Goal: Ask a question

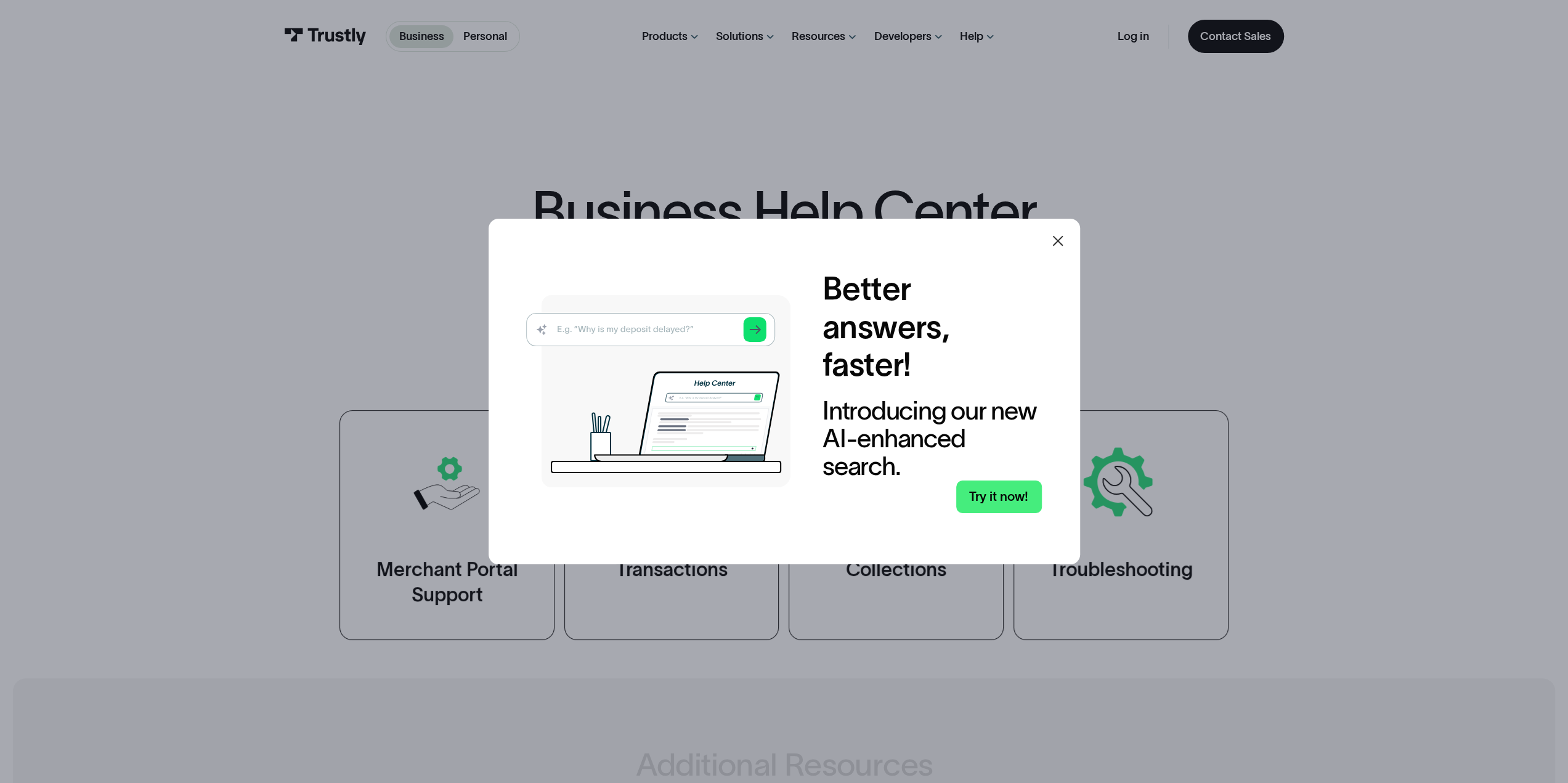
scroll to position [685, 0]
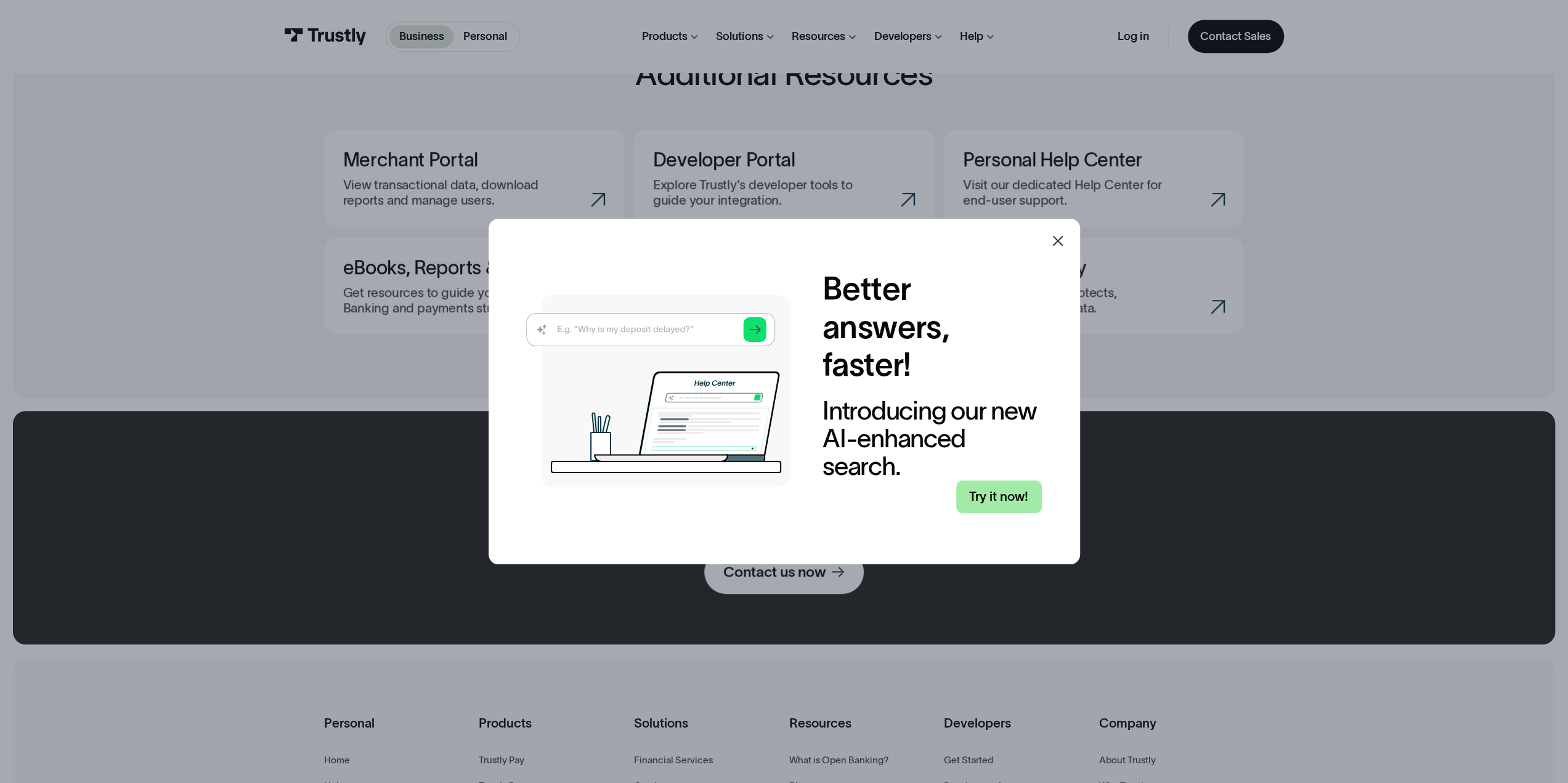
click at [992, 496] on link "Try it now!" at bounding box center [999, 497] width 85 height 34
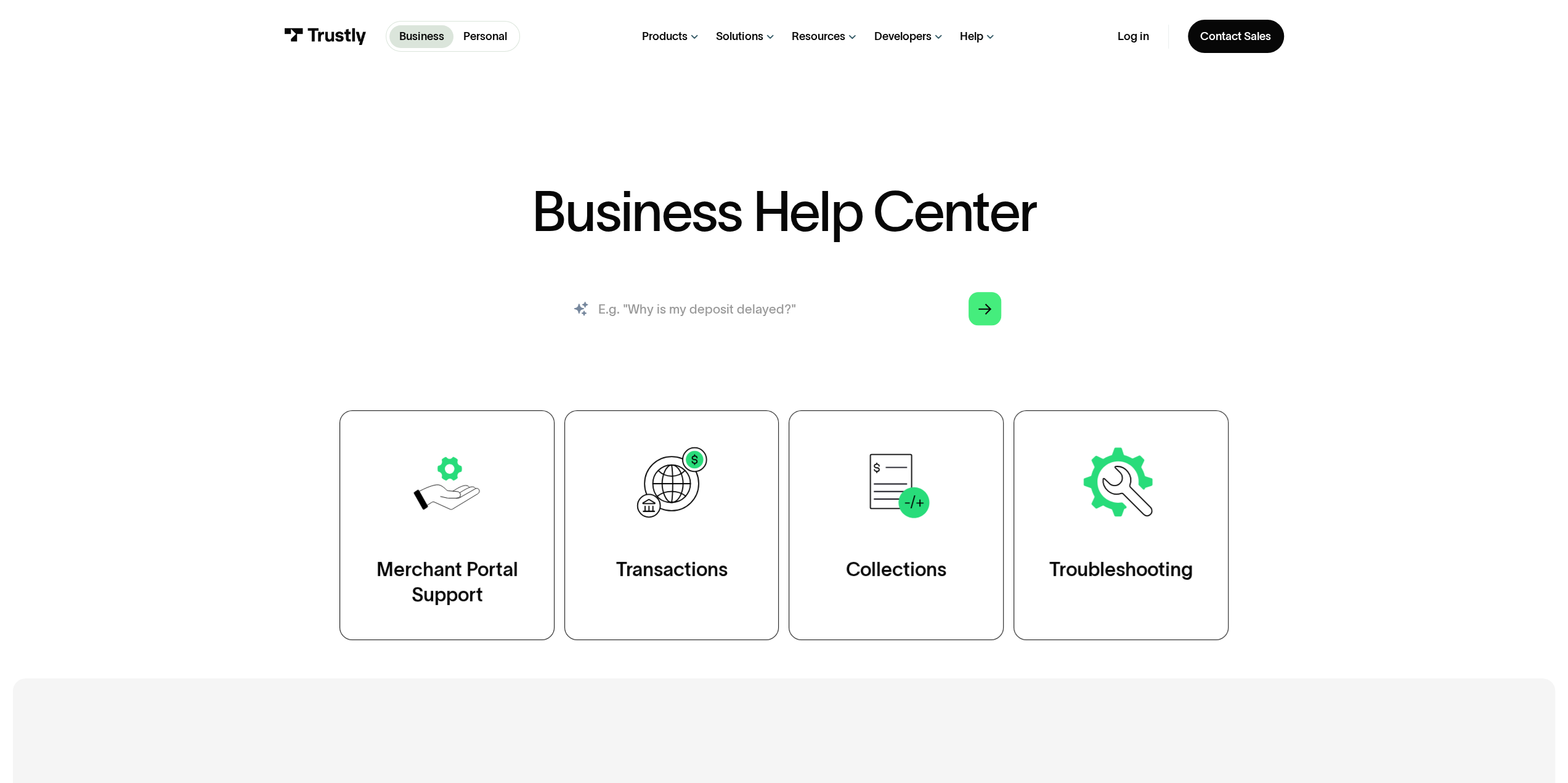
click at [650, 313] on input "search" at bounding box center [784, 308] width 460 height 51
type input "why are my transcations failing"
click at [985, 315] on icon "Arrow Right" at bounding box center [985, 309] width 13 height 14
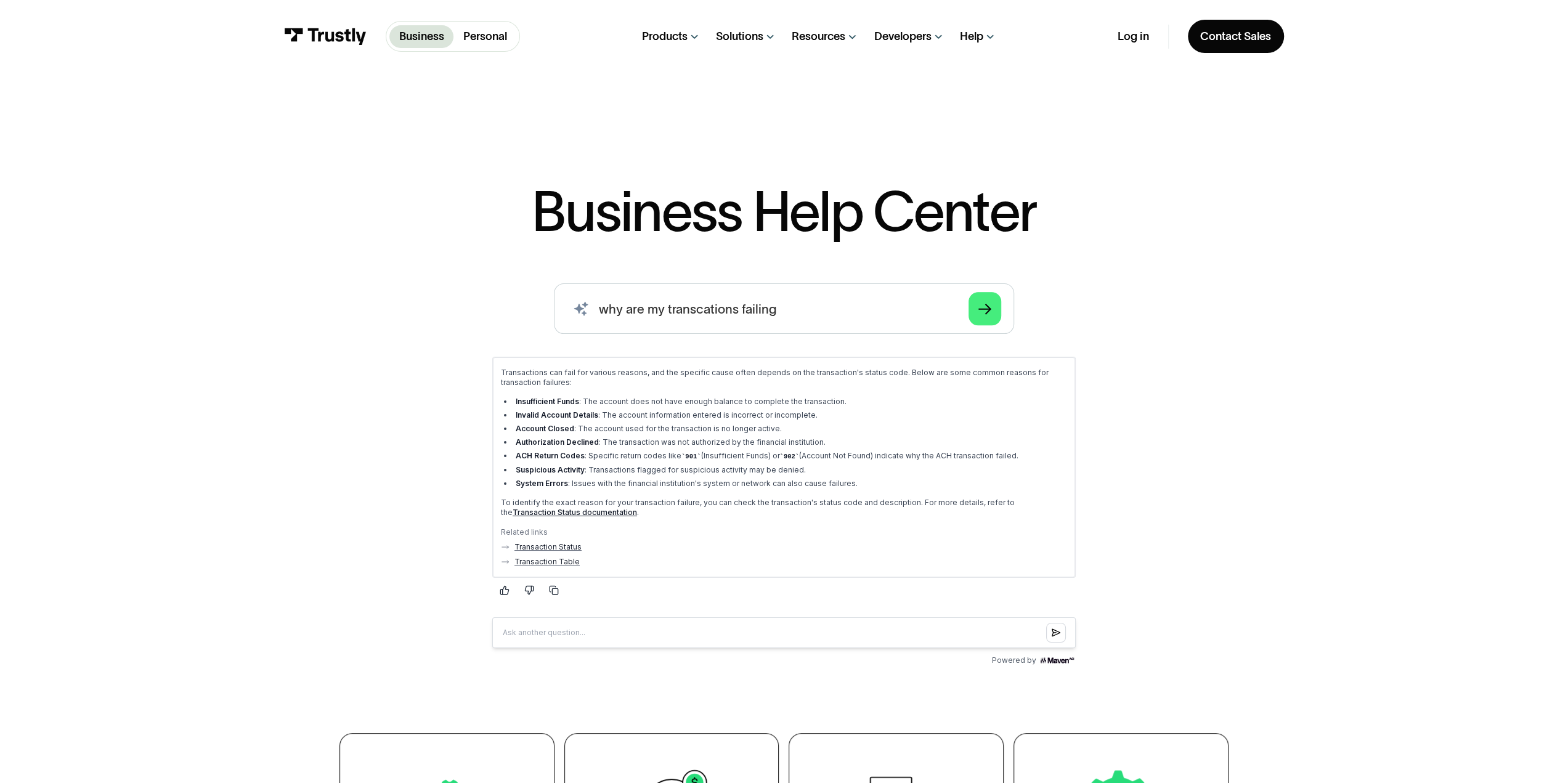
click at [552, 629] on input "Question box" at bounding box center [783, 632] width 583 height 31
type input "why is my transaction suspicious"
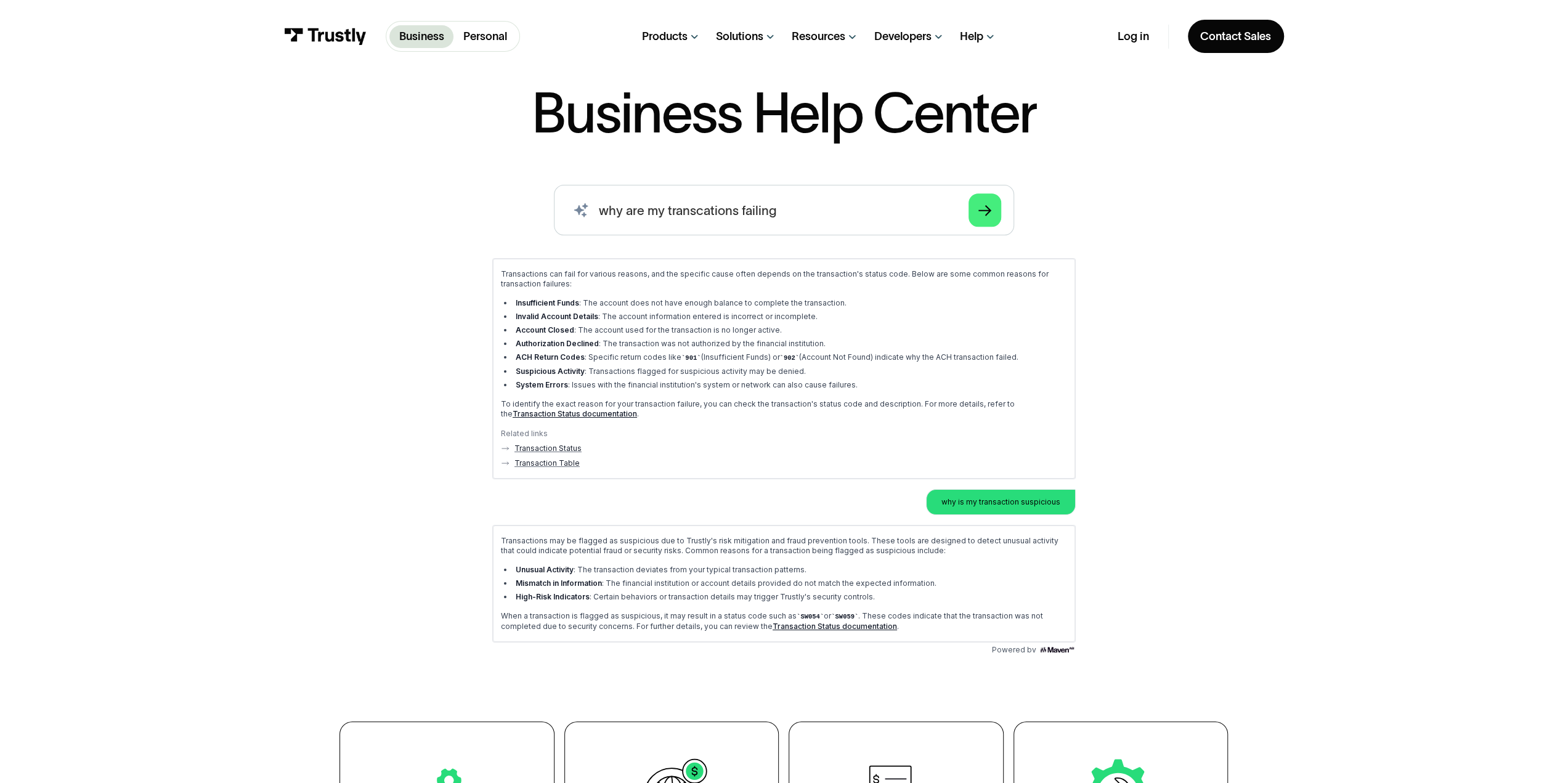
scroll to position [123, 0]
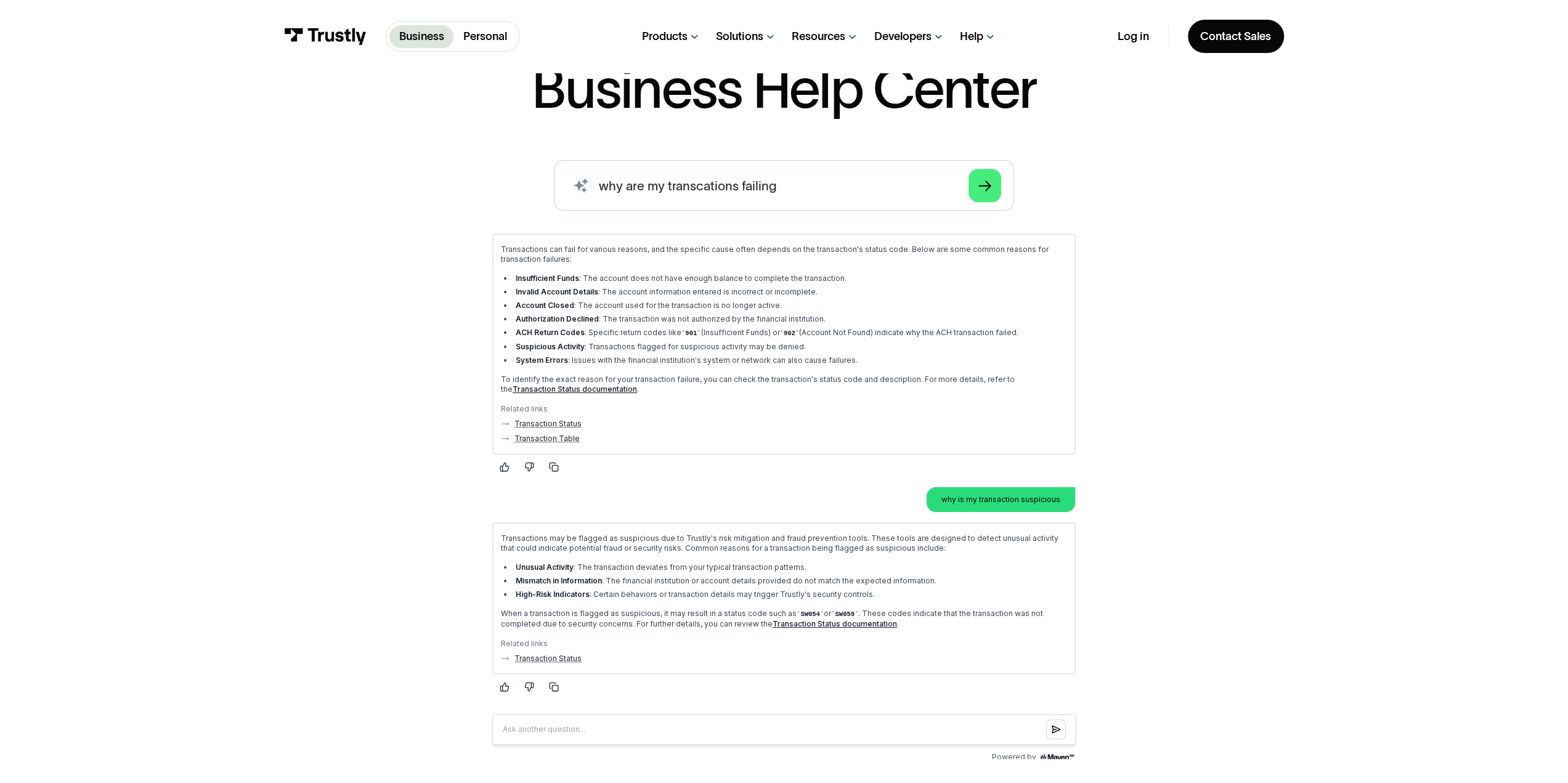
click at [788, 624] on link "Transaction Status documentation" at bounding box center [835, 624] width 124 height 9
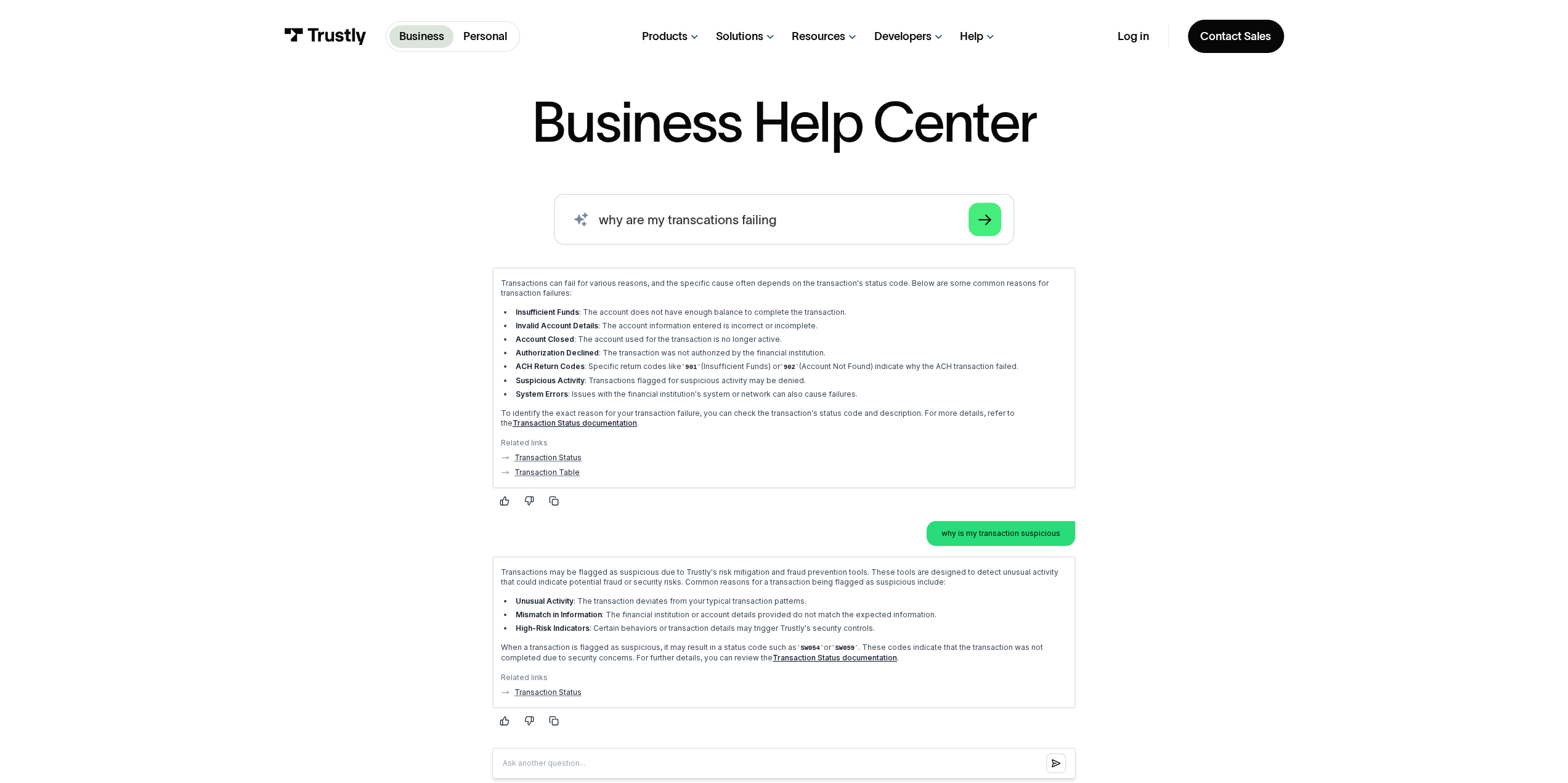
scroll to position [62, 0]
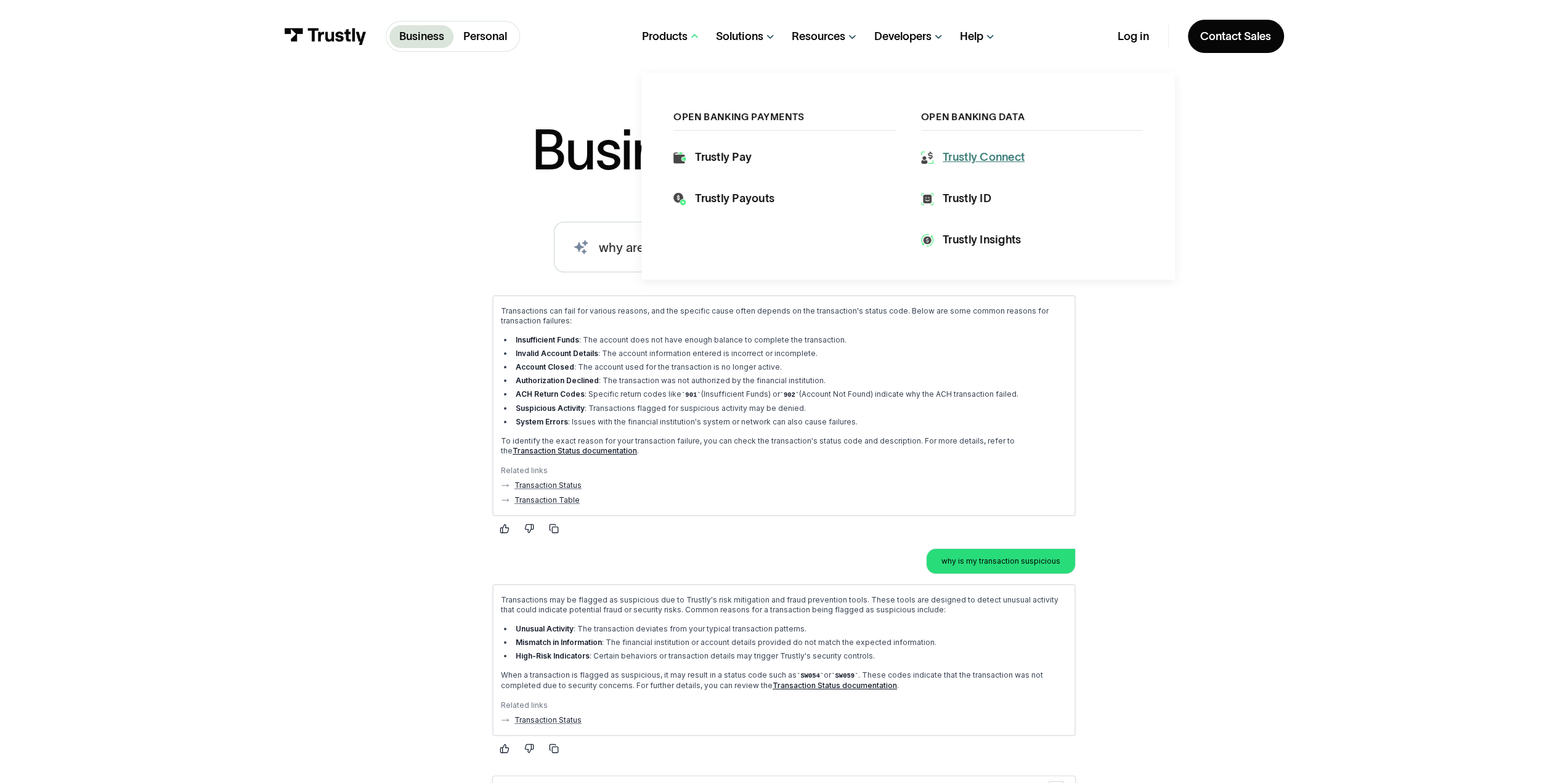
click at [989, 156] on div "Trustly Connect" at bounding box center [983, 158] width 82 height 16
